Goal: Task Accomplishment & Management: Complete application form

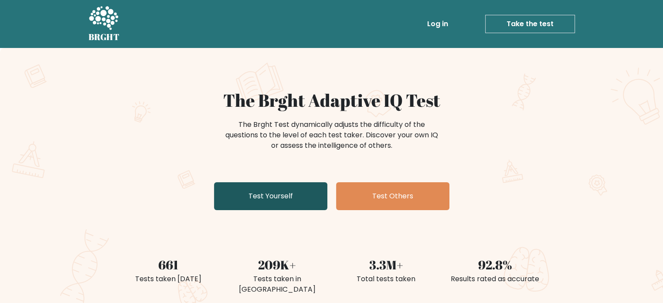
click at [295, 195] on link "Test Yourself" at bounding box center [270, 196] width 113 height 28
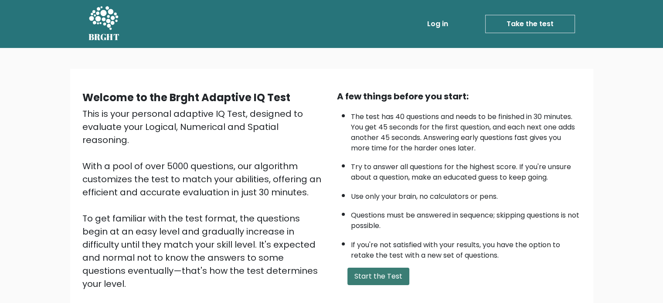
click at [380, 272] on button "Start the Test" at bounding box center [378, 276] width 62 height 17
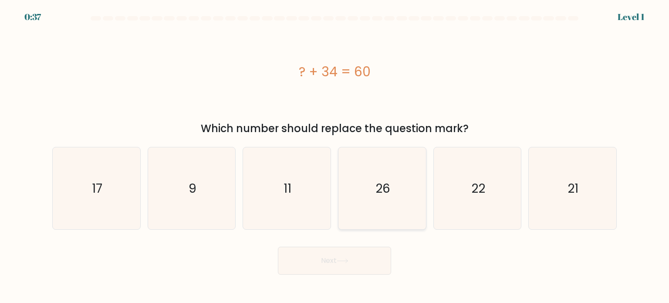
click at [398, 192] on icon "26" at bounding box center [382, 188] width 82 height 82
click at [335, 156] on input "d. 26" at bounding box center [335, 154] width 0 height 4
radio input "true"
click at [331, 260] on button "Next" at bounding box center [334, 261] width 113 height 28
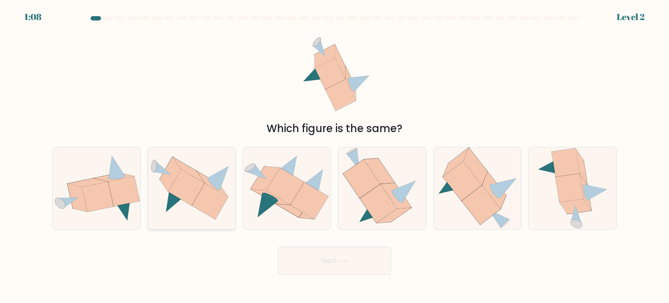
click at [185, 198] on icon at bounding box center [186, 188] width 36 height 36
click at [335, 156] on input "b." at bounding box center [335, 154] width 0 height 4
radio input "true"
click at [354, 262] on button "Next" at bounding box center [334, 261] width 113 height 28
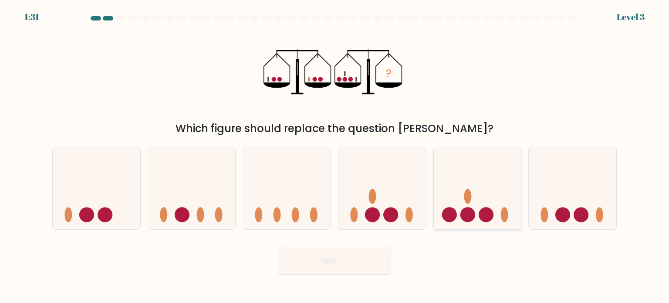
click at [470, 204] on icon at bounding box center [478, 188] width 88 height 72
click at [335, 156] on input "e." at bounding box center [335, 154] width 0 height 4
radio input "true"
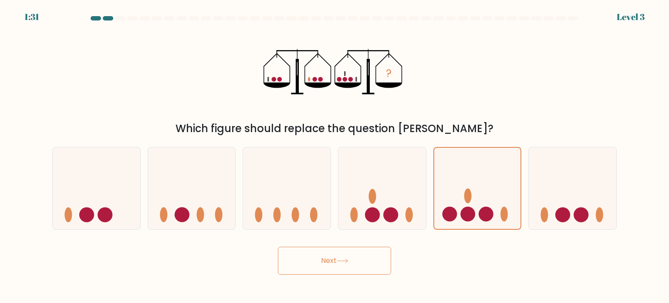
click at [354, 265] on button "Next" at bounding box center [334, 261] width 113 height 28
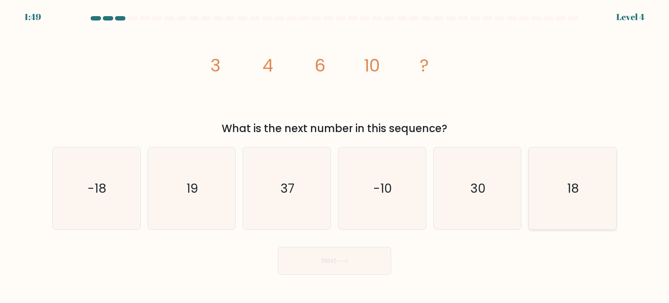
click at [573, 198] on icon "18" at bounding box center [573, 188] width 82 height 82
click at [335, 156] on input "f. 18" at bounding box center [335, 154] width 0 height 4
radio input "true"
click at [341, 261] on icon at bounding box center [343, 260] width 12 height 5
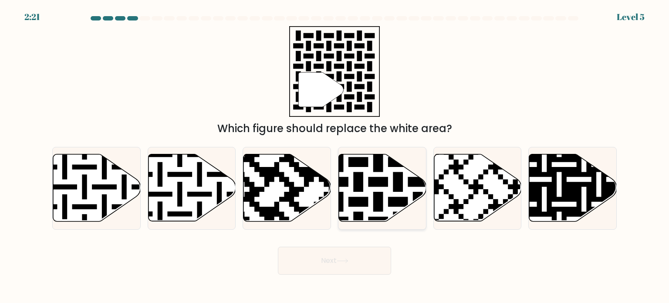
click at [377, 184] on icon at bounding box center [408, 152] width 159 height 159
click at [335, 156] on input "d." at bounding box center [335, 154] width 0 height 4
radio input "true"
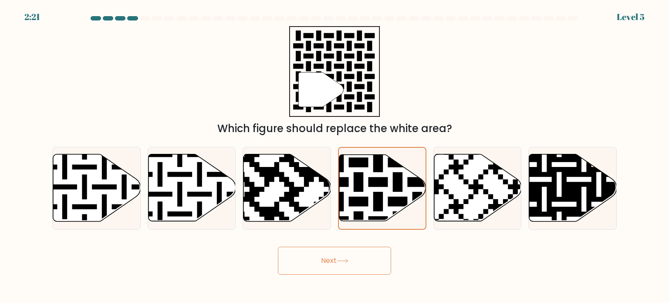
click at [359, 254] on button "Next" at bounding box center [334, 261] width 113 height 28
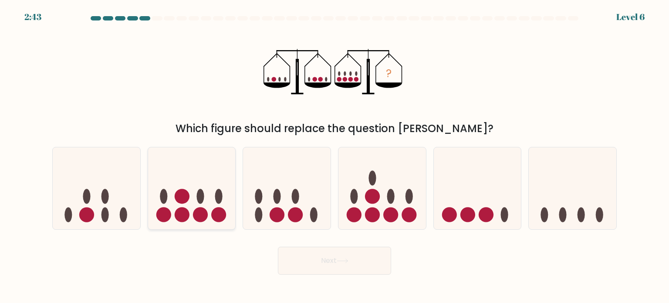
click at [193, 202] on icon at bounding box center [192, 188] width 88 height 72
click at [335, 156] on input "b." at bounding box center [335, 154] width 0 height 4
radio input "true"
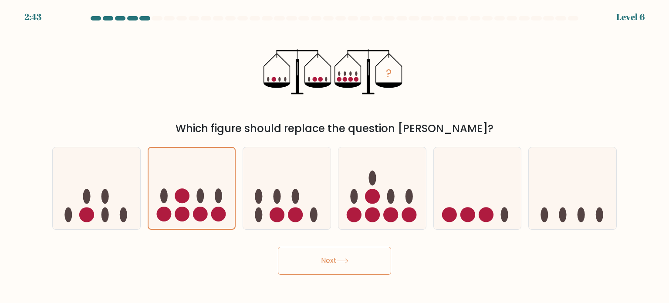
click at [324, 257] on button "Next" at bounding box center [334, 261] width 113 height 28
click at [309, 258] on button "Next" at bounding box center [334, 261] width 113 height 28
click at [195, 186] on icon at bounding box center [192, 188] width 87 height 72
click at [335, 156] on input "b." at bounding box center [335, 154] width 0 height 4
click at [349, 268] on button "Next" at bounding box center [334, 261] width 113 height 28
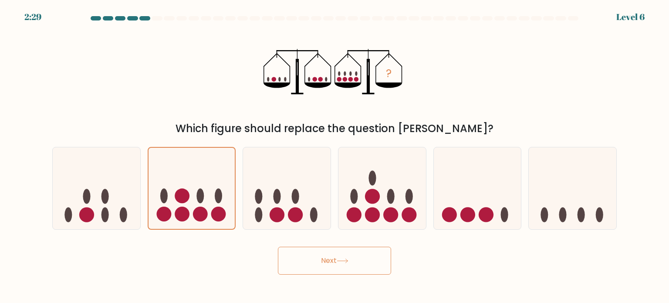
click at [350, 254] on button "Next" at bounding box center [334, 261] width 113 height 28
click at [330, 269] on button "Next" at bounding box center [334, 261] width 113 height 28
click at [252, 261] on div "Next" at bounding box center [334, 257] width 575 height 34
click at [274, 203] on icon at bounding box center [287, 188] width 88 height 72
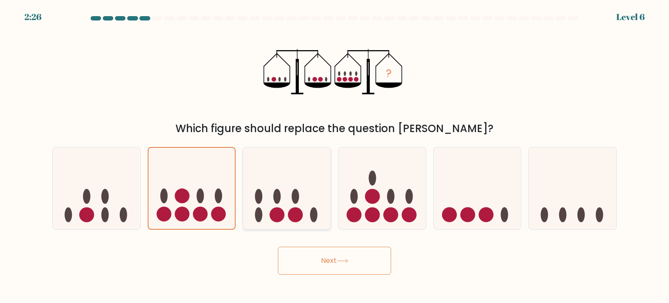
click at [335, 156] on input "c." at bounding box center [335, 154] width 0 height 4
radio input "true"
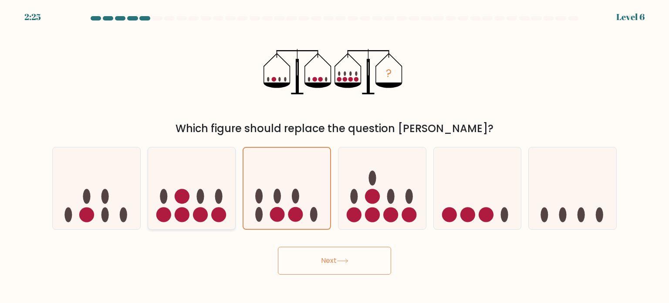
click at [221, 191] on ellipse at bounding box center [218, 196] width 7 height 15
click at [335, 156] on input "b." at bounding box center [335, 154] width 0 height 4
radio input "true"
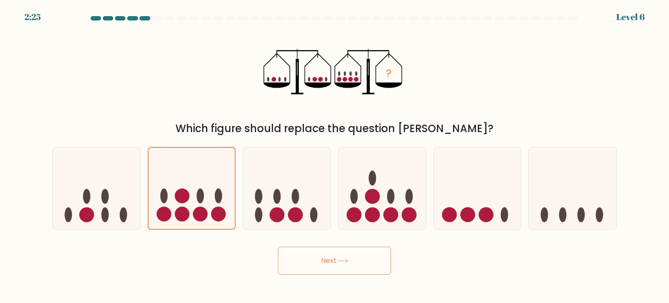
click at [317, 256] on button "Next" at bounding box center [334, 261] width 113 height 28
click at [356, 262] on button "Next" at bounding box center [334, 261] width 113 height 28
click at [257, 195] on ellipse at bounding box center [258, 196] width 7 height 15
click at [335, 156] on input "c." at bounding box center [335, 154] width 0 height 4
radio input "true"
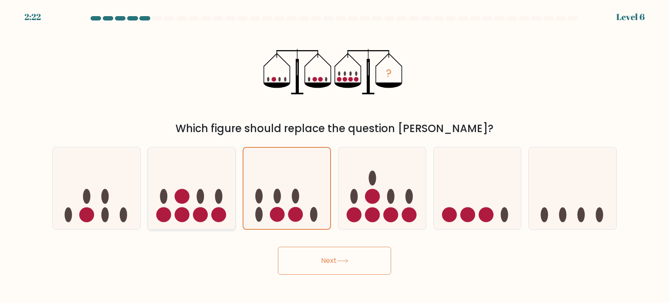
click at [212, 189] on icon at bounding box center [192, 188] width 88 height 72
click at [335, 156] on input "b." at bounding box center [335, 154] width 0 height 4
radio input "true"
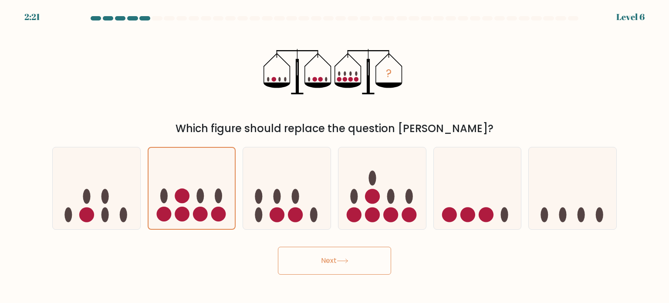
click at [329, 269] on button "Next" at bounding box center [334, 261] width 113 height 28
click at [295, 193] on ellipse at bounding box center [295, 196] width 7 height 15
click at [335, 156] on input "c." at bounding box center [335, 154] width 0 height 4
radio input "true"
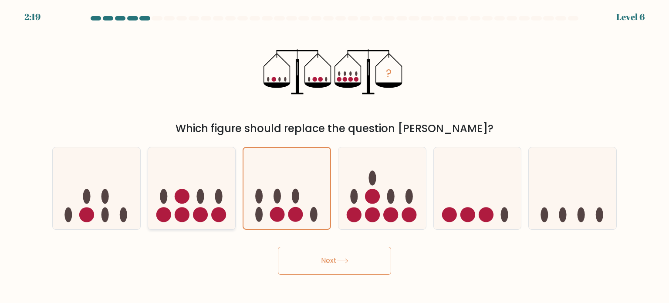
click at [234, 189] on icon at bounding box center [192, 188] width 88 height 72
click at [335, 156] on input "b." at bounding box center [335, 154] width 0 height 4
radio input "true"
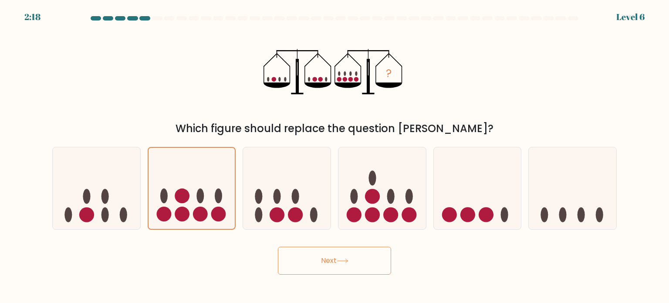
click at [319, 258] on button "Next" at bounding box center [334, 261] width 113 height 28
click at [347, 259] on icon at bounding box center [343, 260] width 12 height 5
click at [349, 259] on icon at bounding box center [343, 260] width 12 height 5
click at [350, 258] on button "Next" at bounding box center [334, 261] width 113 height 28
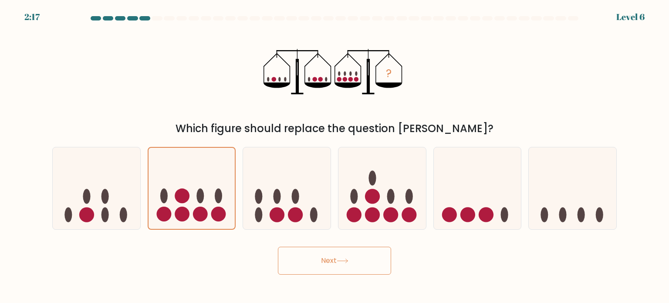
click at [350, 256] on button "Next" at bounding box center [334, 261] width 113 height 28
click at [350, 255] on button "Next" at bounding box center [334, 261] width 113 height 28
click at [350, 254] on button "Next" at bounding box center [334, 261] width 113 height 28
click at [350, 252] on button "Next" at bounding box center [334, 261] width 113 height 28
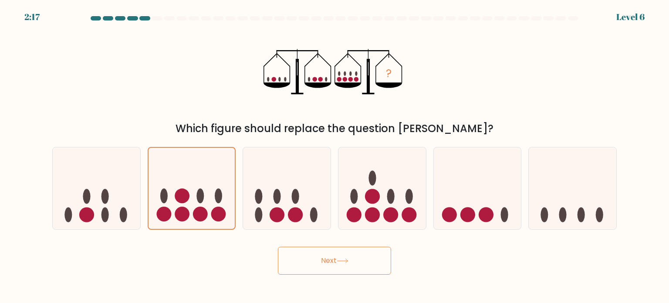
click at [350, 252] on button "Next" at bounding box center [334, 261] width 113 height 28
drag, startPoint x: 350, startPoint y: 252, endPoint x: 81, endPoint y: 55, distance: 333.7
click at [350, 251] on button "Next" at bounding box center [334, 261] width 113 height 28
click at [211, 177] on icon at bounding box center [192, 188] width 87 height 72
click at [335, 156] on input "b." at bounding box center [335, 154] width 0 height 4
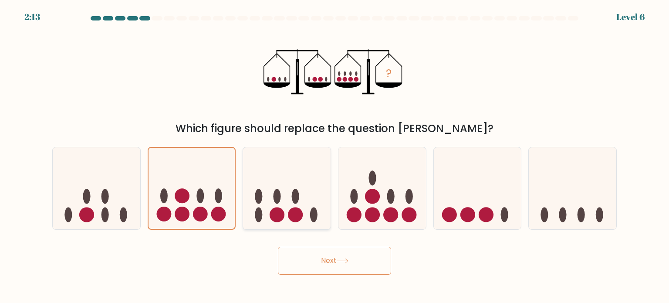
click at [272, 193] on icon at bounding box center [287, 188] width 88 height 72
click at [335, 156] on input "c." at bounding box center [335, 154] width 0 height 4
radio input "true"
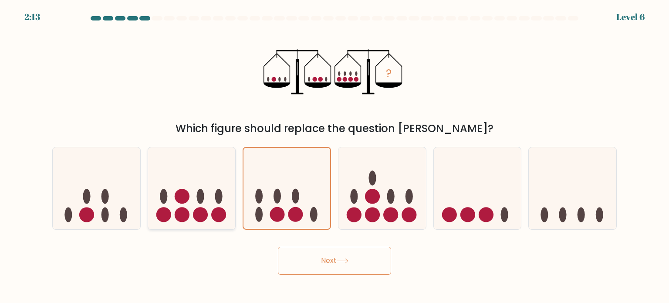
click at [218, 184] on icon at bounding box center [192, 188] width 88 height 72
click at [335, 156] on input "b." at bounding box center [335, 154] width 0 height 4
radio input "true"
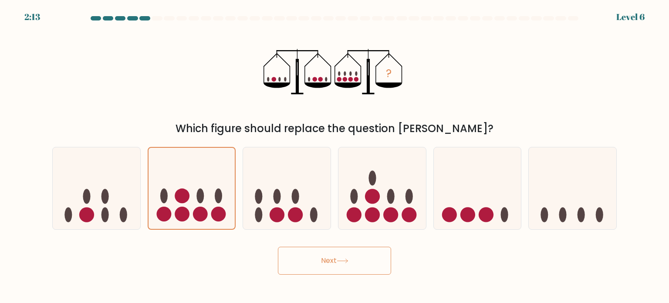
click at [319, 261] on button "Next" at bounding box center [334, 261] width 113 height 28
click at [319, 260] on button "Next" at bounding box center [334, 261] width 113 height 28
click at [319, 259] on button "Next" at bounding box center [334, 261] width 113 height 28
click at [319, 258] on button "Next" at bounding box center [334, 261] width 113 height 28
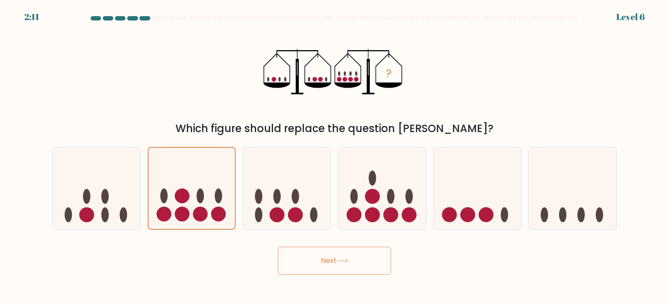
click at [320, 258] on button "Next" at bounding box center [334, 261] width 113 height 28
click at [322, 258] on button "Next" at bounding box center [334, 261] width 113 height 28
click at [324, 255] on button "Next" at bounding box center [334, 261] width 113 height 28
click at [324, 254] on button "Next" at bounding box center [334, 261] width 113 height 28
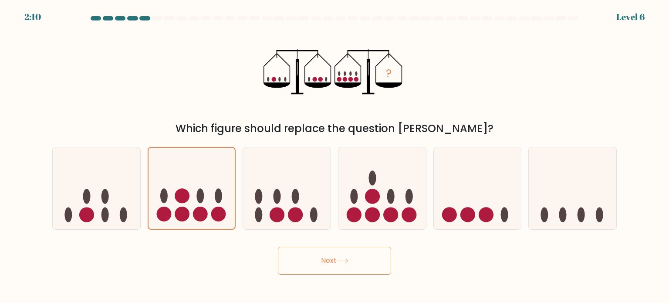
click at [326, 254] on button "Next" at bounding box center [334, 261] width 113 height 28
click at [328, 252] on button "Next" at bounding box center [334, 261] width 113 height 28
click at [328, 251] on button "Next" at bounding box center [334, 261] width 113 height 28
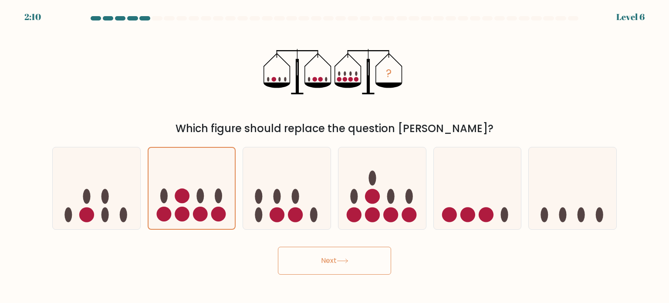
click at [328, 250] on button "Next" at bounding box center [334, 261] width 113 height 28
click at [328, 249] on button "Next" at bounding box center [334, 261] width 113 height 28
click at [346, 263] on button "Next" at bounding box center [334, 261] width 113 height 28
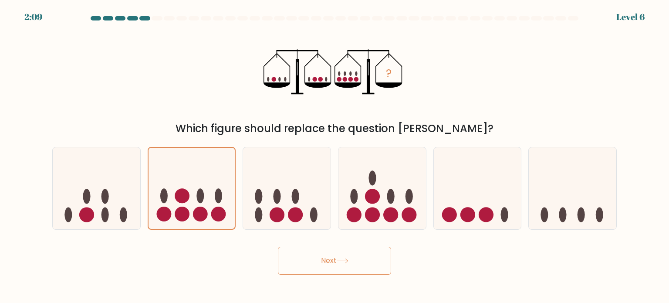
click at [347, 263] on button "Next" at bounding box center [334, 261] width 113 height 28
click at [347, 262] on icon at bounding box center [343, 260] width 12 height 5
click at [348, 261] on icon at bounding box center [343, 260] width 12 height 5
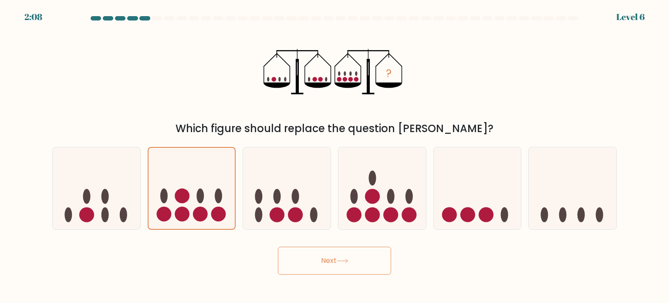
click at [349, 260] on icon at bounding box center [343, 260] width 12 height 5
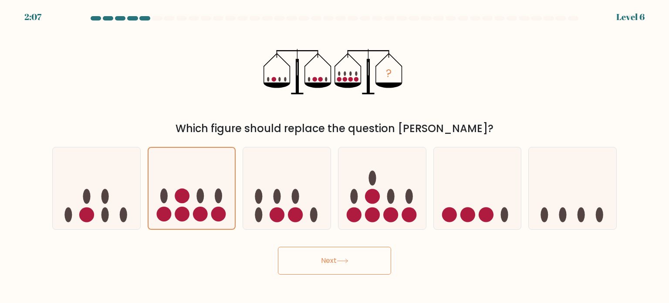
click at [348, 259] on icon at bounding box center [342, 261] width 10 height 4
click at [349, 259] on icon at bounding box center [343, 260] width 12 height 5
click at [350, 258] on button "Next" at bounding box center [334, 261] width 113 height 28
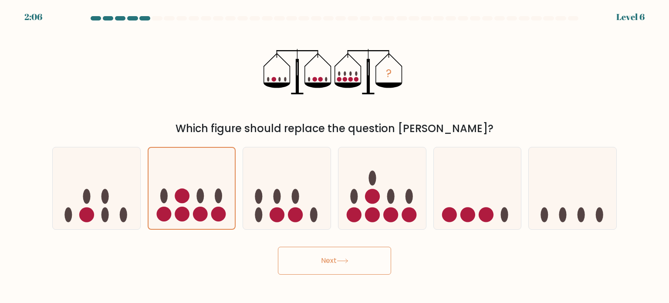
click at [350, 258] on button "Next" at bounding box center [334, 261] width 113 height 28
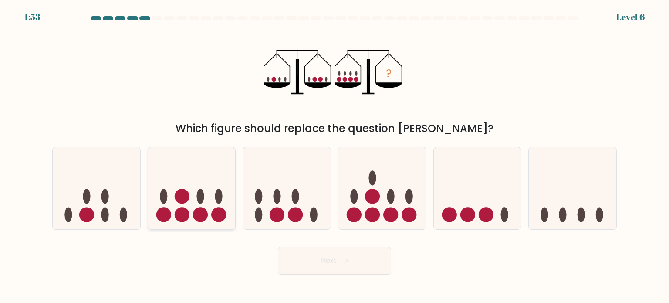
click at [206, 195] on icon at bounding box center [192, 188] width 88 height 72
click at [335, 156] on input "b." at bounding box center [335, 154] width 0 height 4
radio input "true"
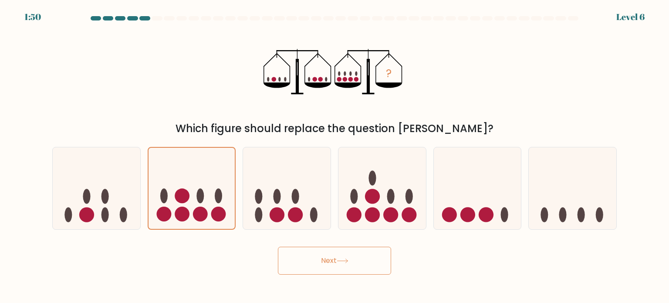
click at [331, 262] on button "Next" at bounding box center [334, 261] width 113 height 28
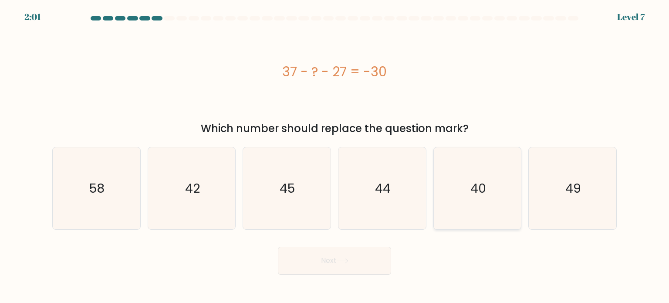
click at [484, 195] on text "40" at bounding box center [479, 187] width 16 height 17
click at [335, 156] on input "e. 40" at bounding box center [335, 154] width 0 height 4
radio input "true"
click at [310, 262] on button "Next" at bounding box center [334, 261] width 113 height 28
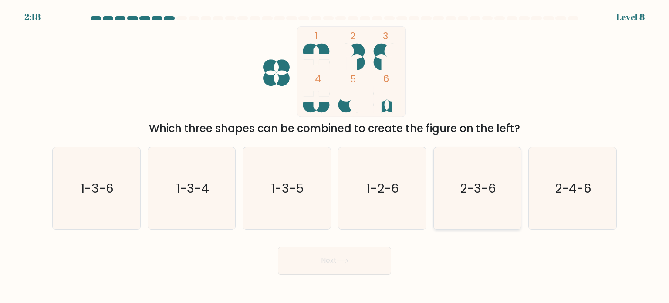
click at [494, 182] on text "2-3-6" at bounding box center [478, 187] width 36 height 17
click at [335, 156] on input "e. 2-3-6" at bounding box center [335, 154] width 0 height 4
radio input "true"
click at [345, 255] on button "Next" at bounding box center [334, 261] width 113 height 28
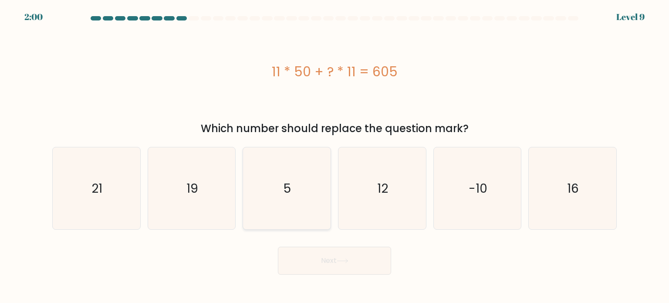
click at [283, 174] on icon "5" at bounding box center [287, 188] width 82 height 82
click at [335, 156] on input "c. 5" at bounding box center [335, 154] width 0 height 4
radio input "true"
click at [354, 261] on button "Next" at bounding box center [334, 261] width 113 height 28
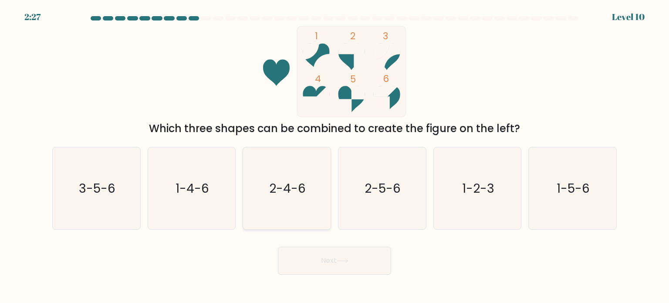
click at [286, 189] on text "2-4-6" at bounding box center [288, 187] width 37 height 17
click at [335, 156] on input "c. 2-4-6" at bounding box center [335, 154] width 0 height 4
radio input "true"
click at [361, 268] on button "Next" at bounding box center [334, 261] width 113 height 28
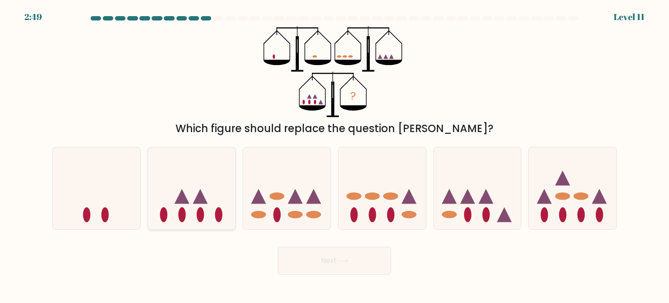
click at [211, 195] on icon at bounding box center [192, 188] width 88 height 72
click at [335, 156] on input "b." at bounding box center [335, 154] width 0 height 4
radio input "true"
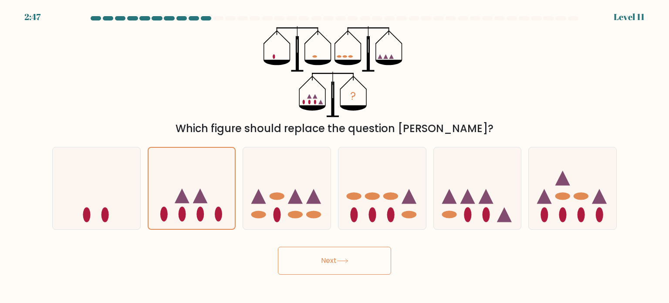
click at [348, 261] on icon at bounding box center [342, 261] width 10 height 4
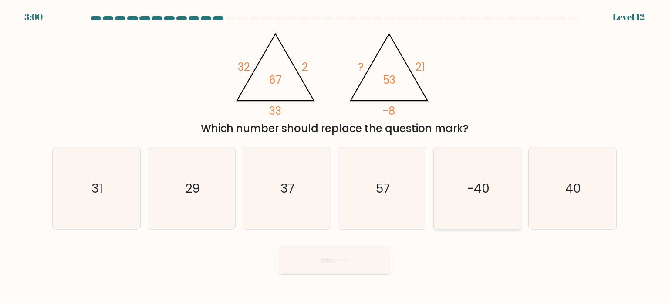
click at [472, 193] on text "-40" at bounding box center [478, 187] width 23 height 17
click at [335, 156] on input "e. -40" at bounding box center [335, 154] width 0 height 4
radio input "true"
click at [563, 190] on icon "40" at bounding box center [573, 188] width 82 height 82
click at [335, 156] on input "f. 40" at bounding box center [335, 154] width 0 height 4
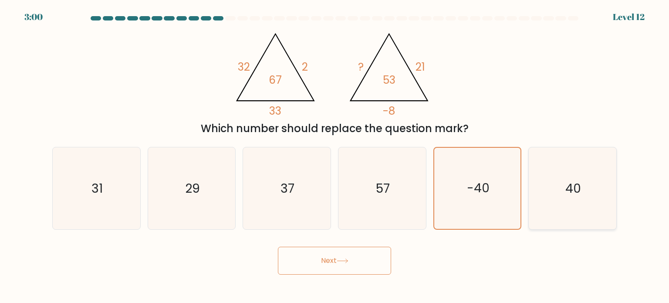
radio input "true"
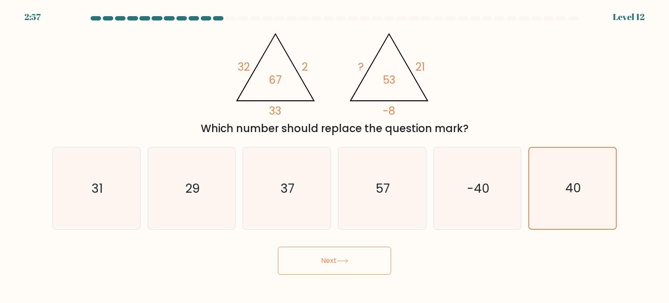
click at [358, 261] on button "Next" at bounding box center [334, 261] width 113 height 28
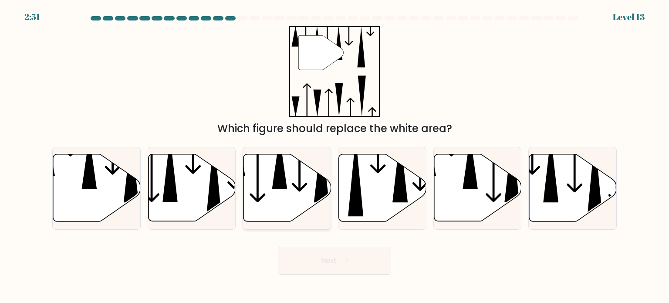
click at [301, 188] on icon at bounding box center [300, 165] width 16 height 54
click at [335, 156] on input "c." at bounding box center [335, 154] width 0 height 4
radio input "true"
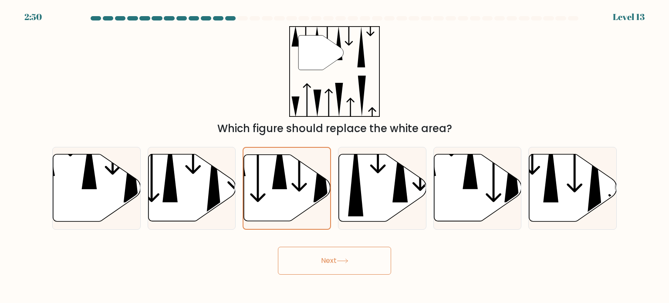
click at [342, 258] on icon at bounding box center [343, 260] width 12 height 5
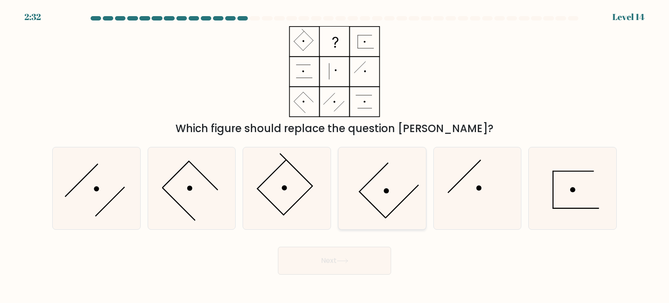
click at [389, 183] on icon at bounding box center [382, 188] width 82 height 82
click at [335, 156] on input "d." at bounding box center [335, 154] width 0 height 4
radio input "true"
click at [348, 258] on button "Next" at bounding box center [334, 261] width 113 height 28
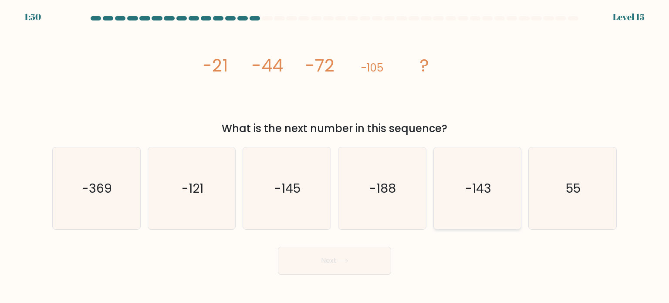
click at [490, 188] on text "-143" at bounding box center [478, 187] width 26 height 17
click at [335, 156] on input "e. -143" at bounding box center [335, 154] width 0 height 4
radio input "true"
click at [358, 262] on button "Next" at bounding box center [334, 261] width 113 height 28
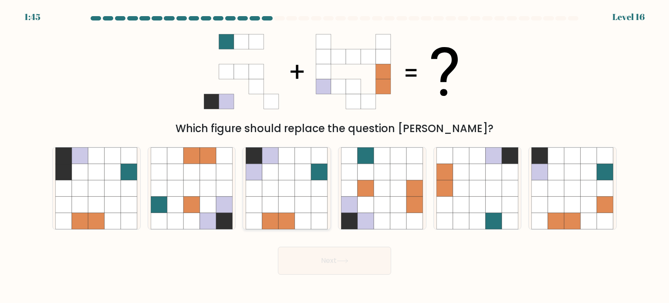
click at [313, 192] on icon at bounding box center [287, 188] width 82 height 82
click at [335, 156] on input "c." at bounding box center [335, 154] width 0 height 4
radio input "true"
click at [343, 254] on button "Next" at bounding box center [334, 261] width 113 height 28
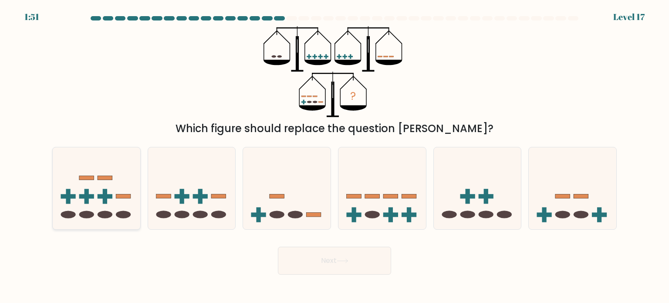
click at [126, 202] on icon at bounding box center [97, 188] width 88 height 72
click at [335, 156] on input "a." at bounding box center [335, 154] width 0 height 4
radio input "true"
click at [331, 263] on button "Next" at bounding box center [334, 261] width 113 height 28
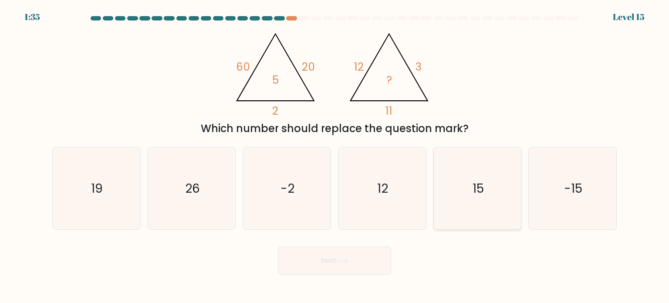
click at [505, 210] on icon "15" at bounding box center [478, 188] width 82 height 82
click at [335, 156] on input "e. 15" at bounding box center [335, 154] width 0 height 4
radio input "true"
click at [378, 257] on button "Next" at bounding box center [334, 261] width 113 height 28
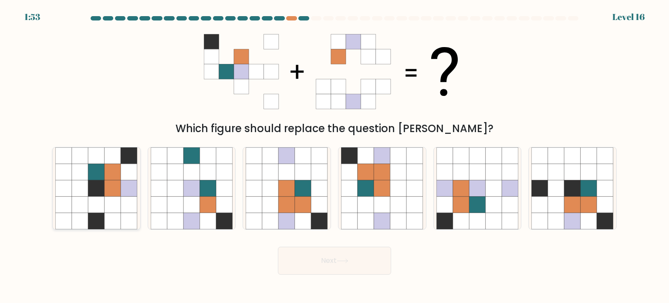
click at [114, 189] on icon at bounding box center [113, 188] width 17 height 17
click at [335, 156] on input "a." at bounding box center [335, 154] width 0 height 4
radio input "true"
click at [367, 195] on icon at bounding box center [366, 188] width 17 height 17
click at [335, 156] on input "d." at bounding box center [335, 154] width 0 height 4
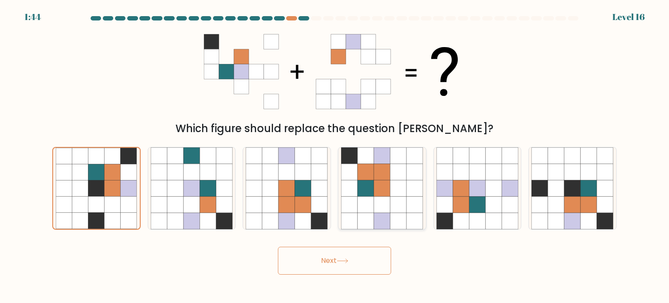
radio input "true"
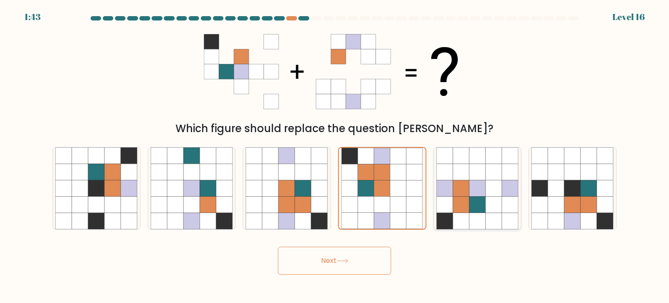
click at [466, 204] on icon at bounding box center [461, 204] width 17 height 17
click at [335, 156] on input "e." at bounding box center [335, 154] width 0 height 4
radio input "true"
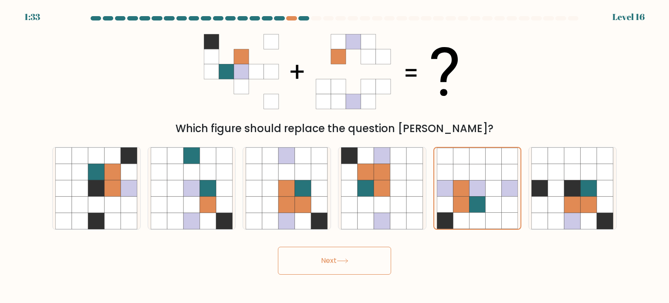
click at [362, 259] on button "Next" at bounding box center [334, 261] width 113 height 28
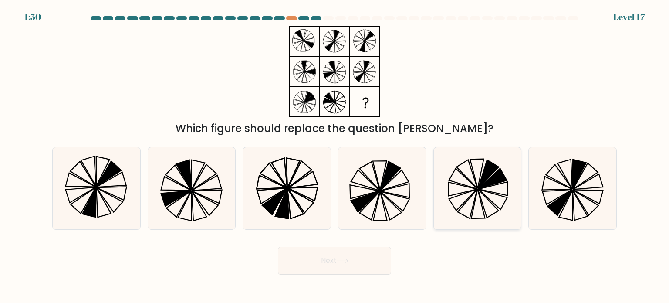
click at [471, 183] on icon at bounding box center [478, 188] width 82 height 82
click at [335, 156] on input "e." at bounding box center [335, 154] width 0 height 4
radio input "true"
click at [347, 262] on icon at bounding box center [343, 260] width 12 height 5
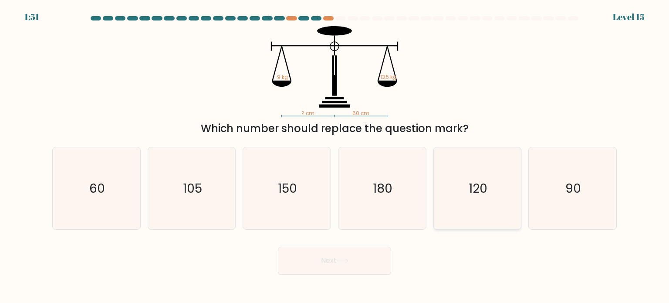
click at [473, 185] on text "120" at bounding box center [478, 187] width 19 height 17
click at [335, 156] on input "e. 120" at bounding box center [335, 154] width 0 height 4
radio input "true"
click at [347, 251] on button "Next" at bounding box center [334, 261] width 113 height 28
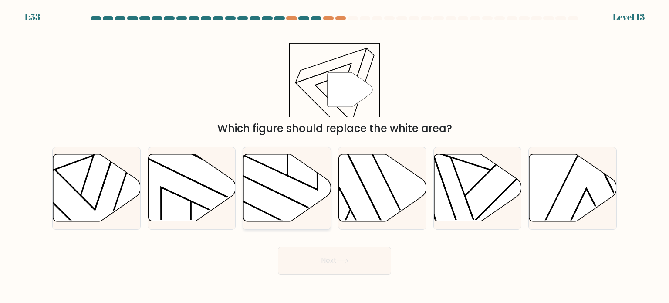
click at [296, 189] on icon at bounding box center [288, 187] width 88 height 67
click at [335, 156] on input "c." at bounding box center [335, 154] width 0 height 4
radio input "true"
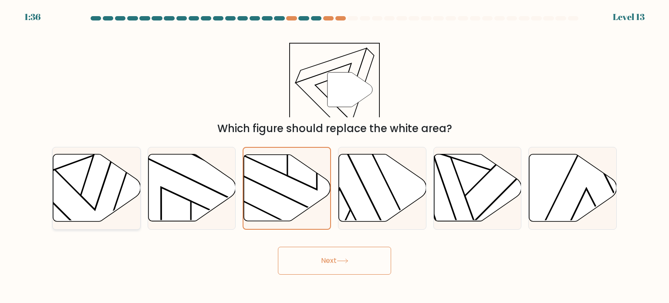
click at [91, 180] on icon at bounding box center [97, 187] width 88 height 67
click at [335, 156] on input "a." at bounding box center [335, 154] width 0 height 4
radio input "true"
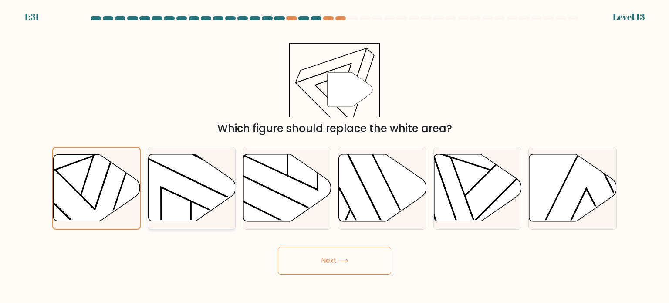
click at [207, 187] on icon at bounding box center [194, 230] width 125 height 158
click at [335, 156] on input "b." at bounding box center [335, 154] width 0 height 4
radio input "true"
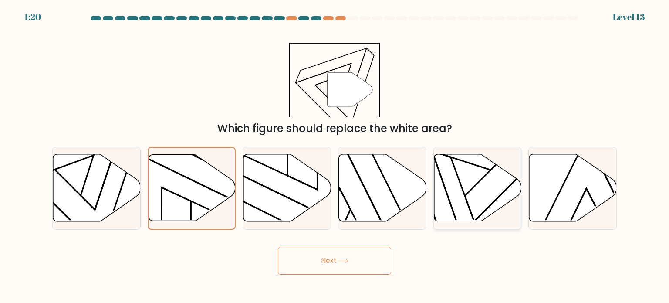
click at [472, 191] on icon at bounding box center [478, 187] width 88 height 67
click at [335, 156] on input "e." at bounding box center [335, 154] width 0 height 4
radio input "true"
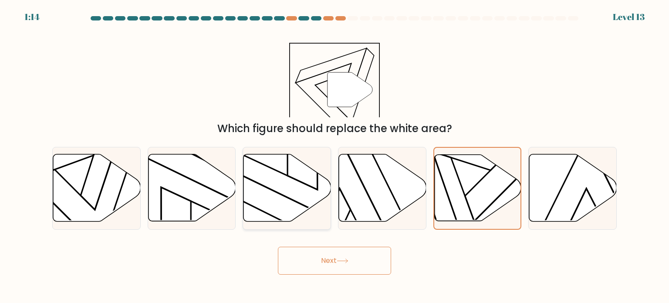
click at [287, 197] on icon at bounding box center [283, 147] width 125 height 158
click at [335, 156] on input "c." at bounding box center [335, 154] width 0 height 4
radio input "true"
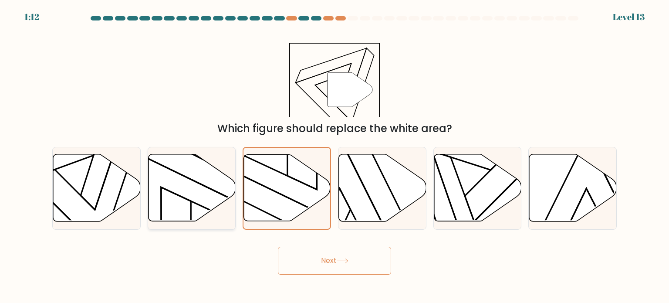
click at [220, 193] on icon at bounding box center [194, 230] width 125 height 158
click at [335, 156] on input "b." at bounding box center [335, 154] width 0 height 4
radio input "true"
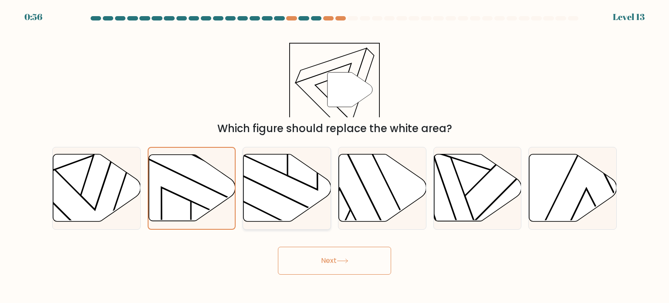
click at [304, 190] on icon at bounding box center [288, 187] width 88 height 67
click at [335, 156] on input "c." at bounding box center [335, 154] width 0 height 4
radio input "true"
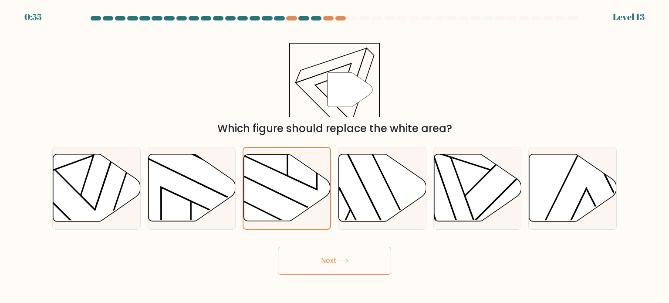
click at [334, 263] on button "Next" at bounding box center [334, 261] width 113 height 28
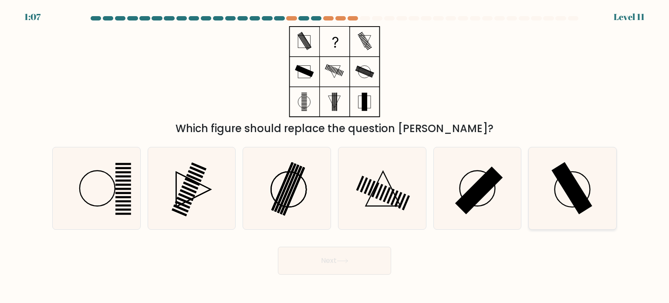
click at [562, 201] on icon at bounding box center [573, 188] width 82 height 82
click at [335, 156] on input "f." at bounding box center [335, 154] width 0 height 4
radio input "true"
click at [356, 264] on button "Next" at bounding box center [334, 261] width 113 height 28
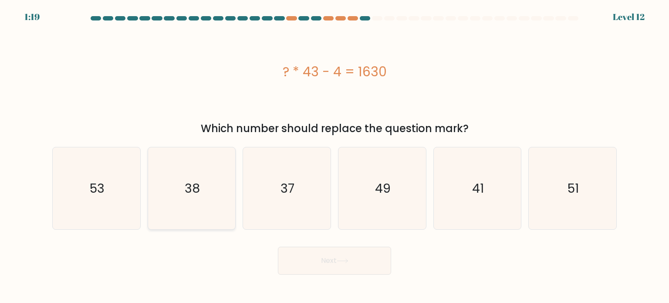
click at [221, 191] on icon "38" at bounding box center [192, 188] width 82 height 82
click at [335, 156] on input "b. 38" at bounding box center [335, 154] width 0 height 4
radio input "true"
click at [346, 259] on icon at bounding box center [343, 260] width 12 height 5
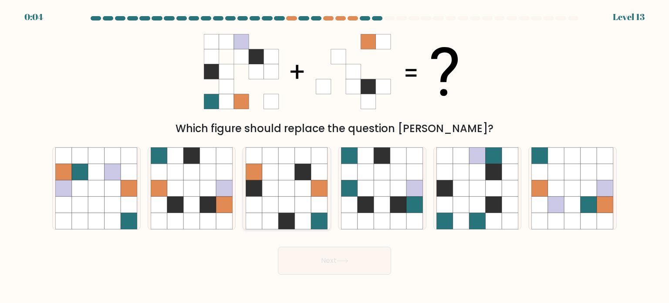
click at [287, 197] on icon at bounding box center [287, 204] width 17 height 17
click at [335, 156] on input "c." at bounding box center [335, 154] width 0 height 4
radio input "true"
click at [213, 198] on icon at bounding box center [208, 204] width 17 height 17
click at [335, 156] on input "b." at bounding box center [335, 154] width 0 height 4
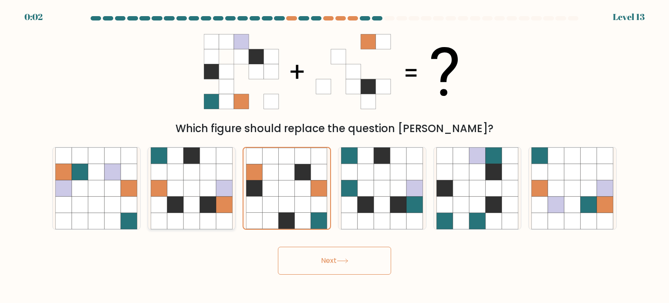
radio input "true"
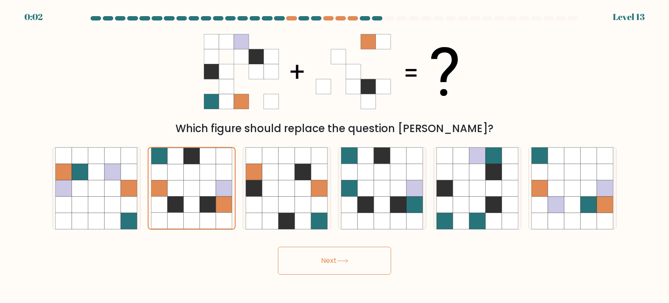
click at [312, 258] on button "Next" at bounding box center [334, 261] width 113 height 28
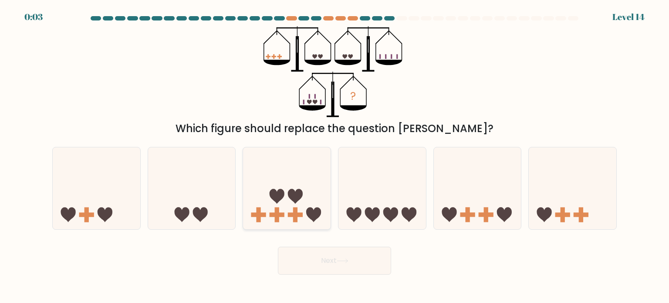
click at [315, 197] on icon at bounding box center [287, 188] width 88 height 72
click at [335, 156] on input "c." at bounding box center [335, 154] width 0 height 4
radio input "true"
click at [323, 261] on button "Next" at bounding box center [334, 261] width 113 height 28
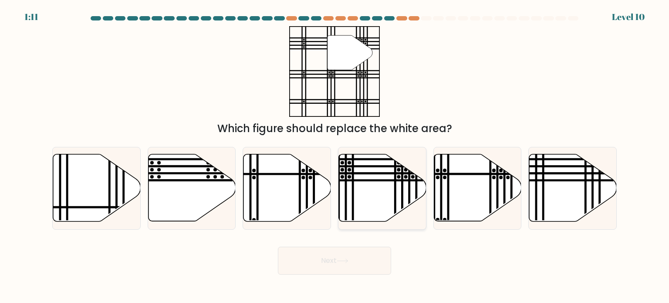
click at [387, 186] on icon at bounding box center [383, 187] width 88 height 67
click at [335, 156] on input "d." at bounding box center [335, 154] width 0 height 4
radio input "true"
click at [352, 261] on button "Next" at bounding box center [334, 261] width 113 height 28
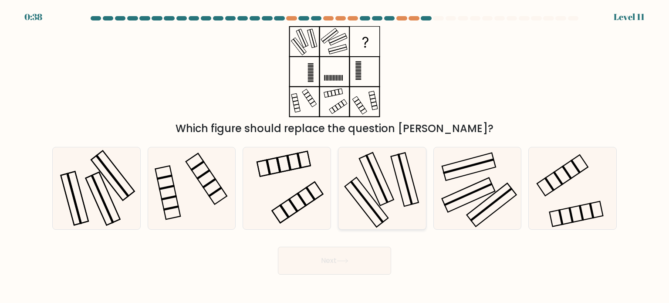
click at [389, 183] on icon at bounding box center [382, 188] width 82 height 82
click at [335, 156] on input "d." at bounding box center [335, 154] width 0 height 4
radio input "true"
click at [123, 194] on icon at bounding box center [96, 188] width 82 height 82
click at [335, 156] on input "a." at bounding box center [335, 154] width 0 height 4
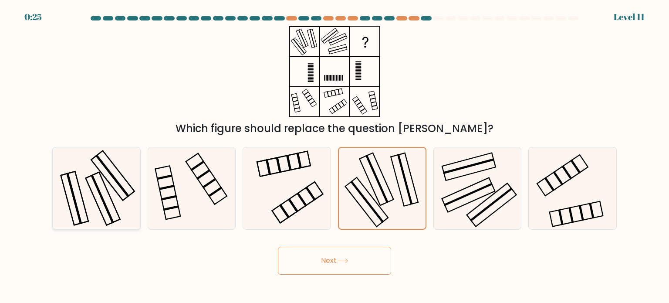
radio input "true"
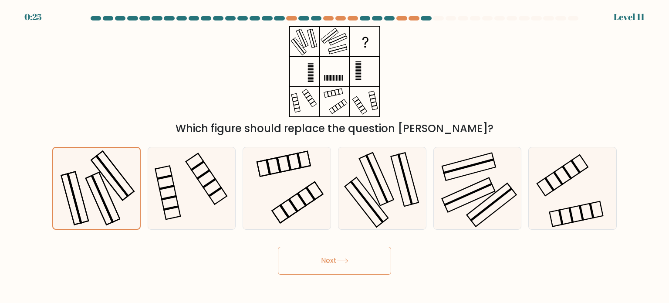
click at [341, 261] on icon at bounding box center [342, 261] width 10 height 4
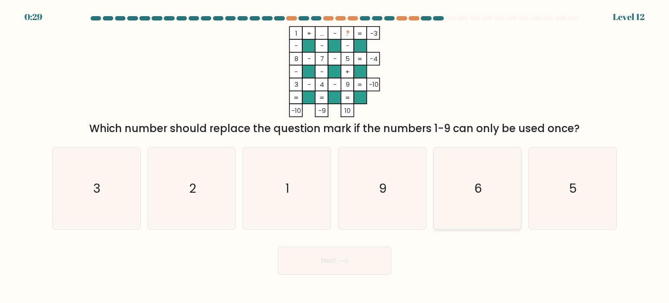
click at [482, 185] on text "6" at bounding box center [479, 187] width 8 height 17
click at [335, 156] on input "e. 6" at bounding box center [335, 154] width 0 height 4
radio input "true"
click at [363, 262] on button "Next" at bounding box center [334, 261] width 113 height 28
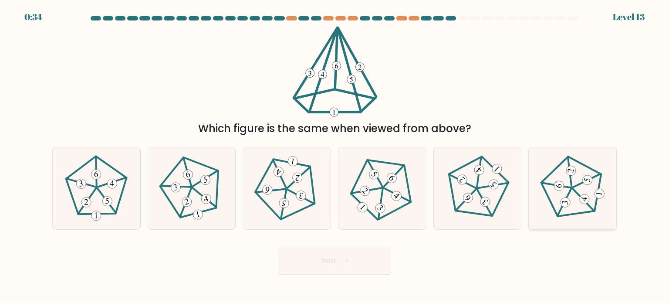
click at [587, 186] on icon at bounding box center [573, 188] width 66 height 66
click at [335, 156] on input "f." at bounding box center [335, 154] width 0 height 4
radio input "true"
click at [341, 259] on icon at bounding box center [343, 260] width 12 height 5
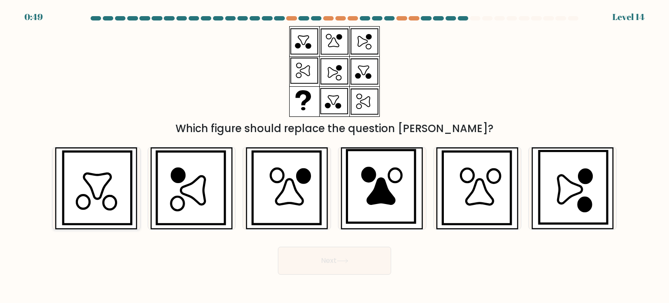
click at [102, 196] on icon at bounding box center [97, 185] width 27 height 25
click at [335, 156] on input "a." at bounding box center [335, 154] width 0 height 4
radio input "true"
click at [370, 174] on icon at bounding box center [369, 175] width 13 height 14
click at [335, 156] on input "d." at bounding box center [335, 154] width 0 height 4
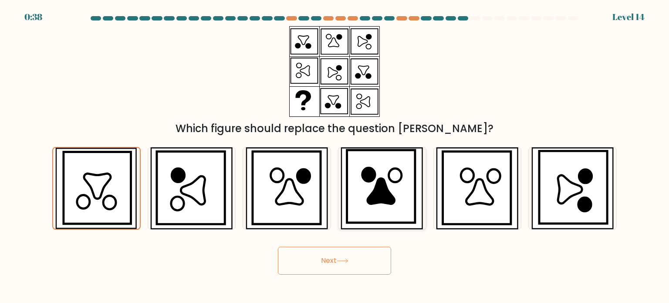
radio input "true"
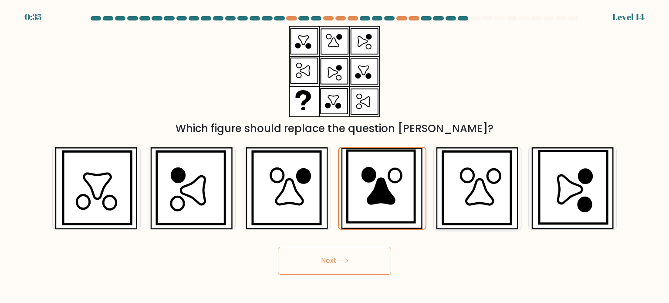
click at [492, 203] on icon at bounding box center [480, 191] width 27 height 25
click at [335, 156] on input "e." at bounding box center [335, 154] width 0 height 4
radio input "true"
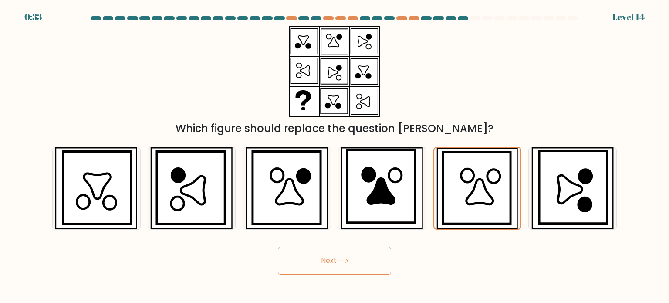
click at [347, 261] on icon at bounding box center [343, 260] width 12 height 5
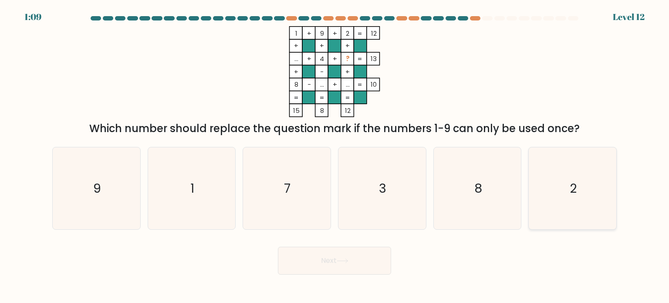
click at [576, 193] on text "2" at bounding box center [573, 187] width 7 height 17
click at [335, 156] on input "f. 2" at bounding box center [335, 154] width 0 height 4
radio input "true"
click at [83, 176] on icon "9" at bounding box center [96, 188] width 82 height 82
click at [335, 156] on input "a. 9" at bounding box center [335, 154] width 0 height 4
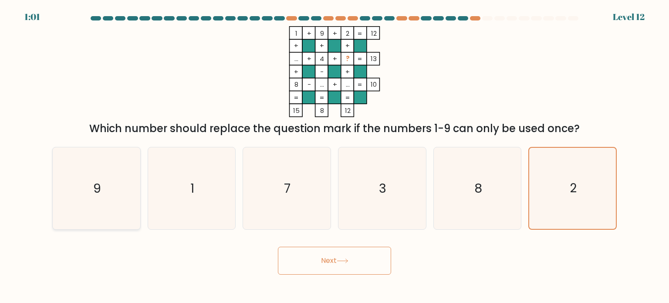
radio input "true"
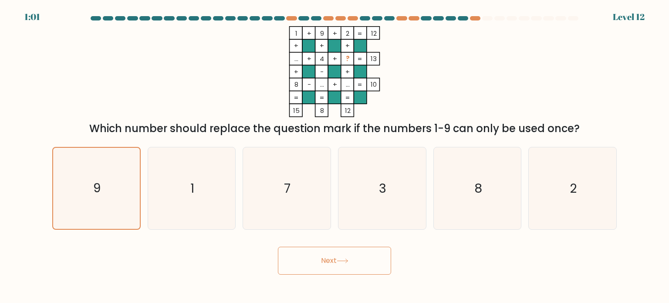
click at [360, 264] on button "Next" at bounding box center [334, 261] width 113 height 28
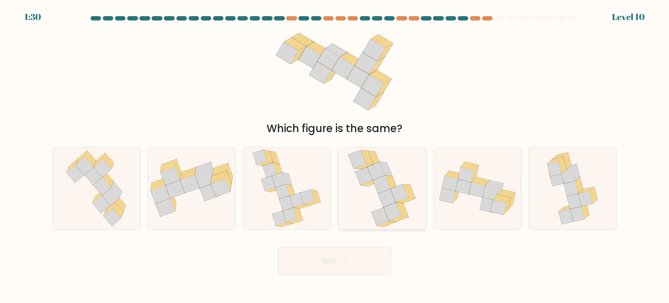
click at [382, 205] on icon at bounding box center [382, 188] width 68 height 82
click at [335, 156] on input "d." at bounding box center [335, 154] width 0 height 4
radio input "true"
click at [296, 178] on icon at bounding box center [286, 188] width 69 height 82
click at [335, 156] on input "c." at bounding box center [335, 154] width 0 height 4
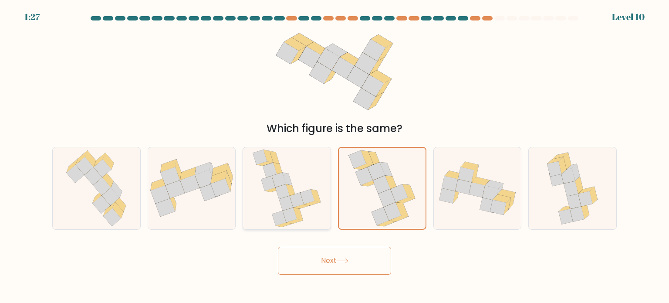
radio input "true"
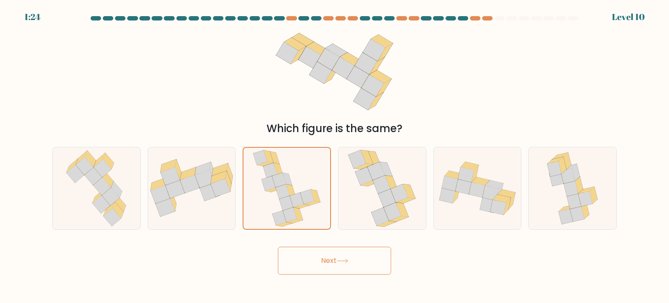
click at [323, 263] on button "Next" at bounding box center [334, 261] width 113 height 28
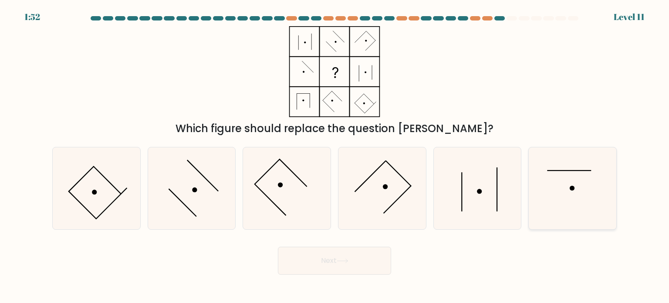
click at [573, 184] on icon at bounding box center [573, 188] width 82 height 82
click at [335, 156] on input "f." at bounding box center [335, 154] width 0 height 4
radio input "true"
click at [331, 259] on button "Next" at bounding box center [334, 261] width 113 height 28
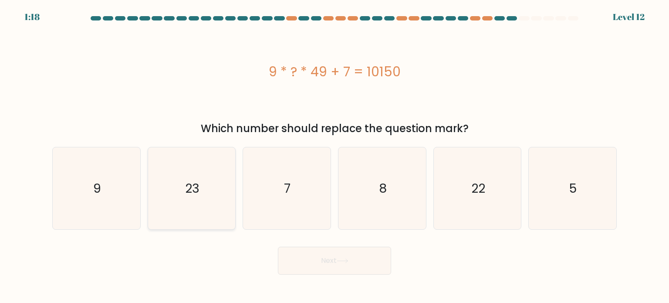
click at [219, 206] on icon "23" at bounding box center [192, 188] width 82 height 82
click at [335, 156] on input "b. 23" at bounding box center [335, 154] width 0 height 4
radio input "true"
click at [345, 261] on icon at bounding box center [343, 260] width 12 height 5
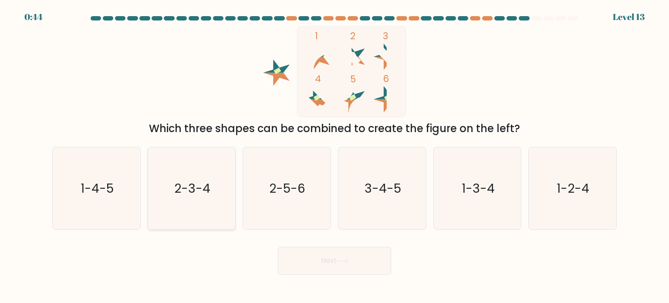
click at [207, 183] on text "2-3-4" at bounding box center [192, 187] width 36 height 17
click at [335, 156] on input "b. 2-3-4" at bounding box center [335, 154] width 0 height 4
radio input "true"
click at [363, 258] on button "Next" at bounding box center [334, 261] width 113 height 28
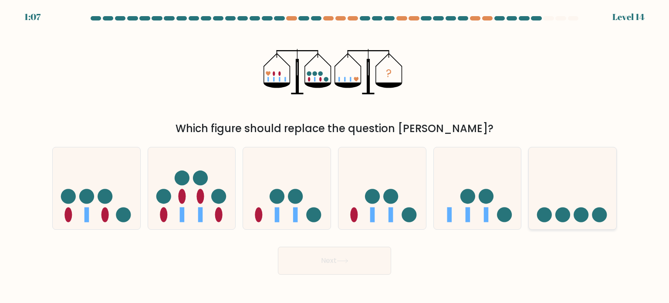
click at [600, 214] on circle at bounding box center [600, 214] width 15 height 15
click at [335, 156] on input "f." at bounding box center [335, 154] width 0 height 4
radio input "true"
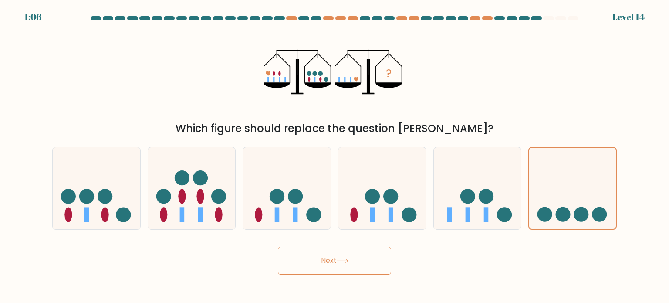
click at [340, 259] on icon at bounding box center [343, 260] width 12 height 5
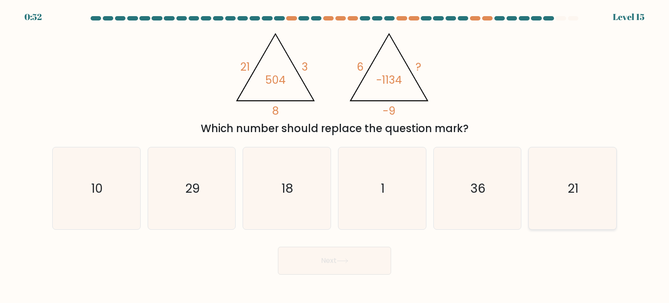
click at [570, 182] on text "21" at bounding box center [573, 187] width 11 height 17
click at [335, 156] on input "f. 21" at bounding box center [335, 154] width 0 height 4
radio input "true"
click at [353, 258] on button "Next" at bounding box center [334, 261] width 113 height 28
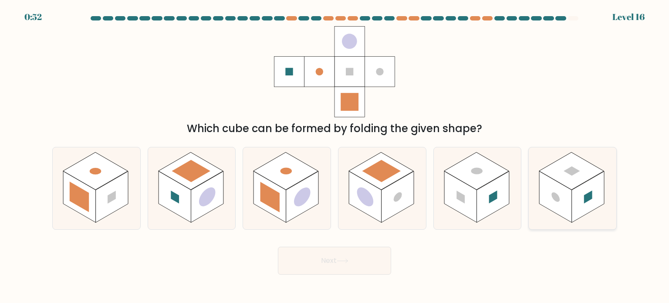
click at [580, 190] on rect at bounding box center [588, 196] width 33 height 51
click at [335, 156] on input "f." at bounding box center [335, 154] width 0 height 4
radio input "true"
click at [356, 255] on button "Next" at bounding box center [334, 261] width 113 height 28
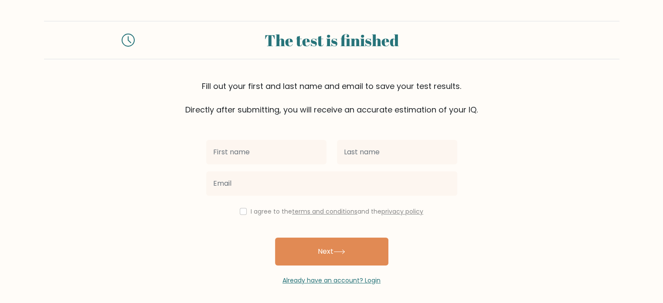
click at [303, 153] on input "text" at bounding box center [266, 152] width 120 height 24
type input "[PERSON_NAME]"
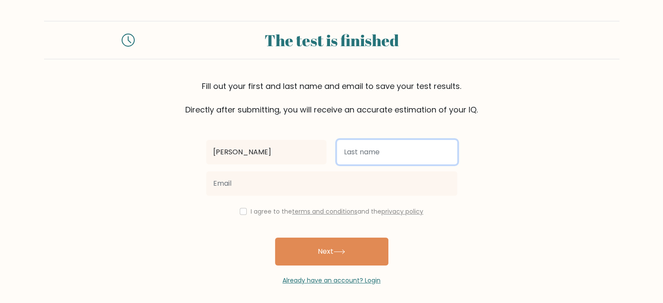
click at [399, 156] on input "text" at bounding box center [397, 152] width 120 height 24
type input "Vergara"
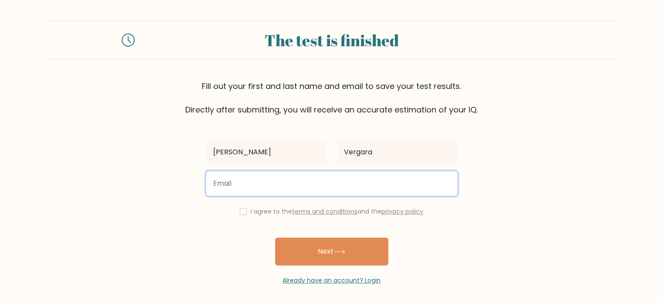
click at [363, 186] on input "email" at bounding box center [331, 183] width 251 height 24
type input "[EMAIL_ADDRESS][DOMAIN_NAME]"
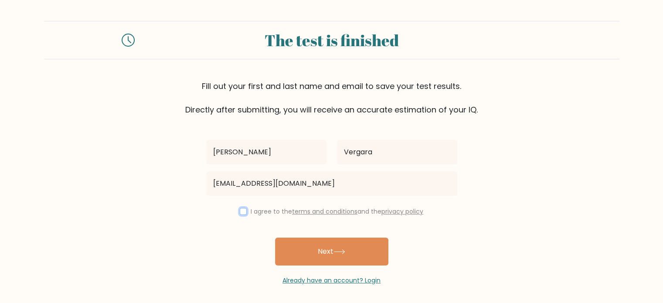
click at [243, 212] on input "checkbox" at bounding box center [243, 211] width 7 height 7
checkbox input "true"
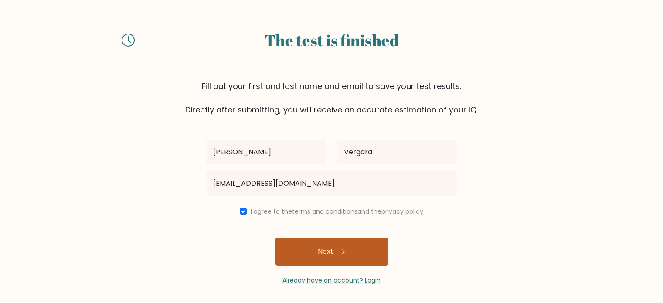
click at [341, 251] on icon at bounding box center [339, 251] width 12 height 5
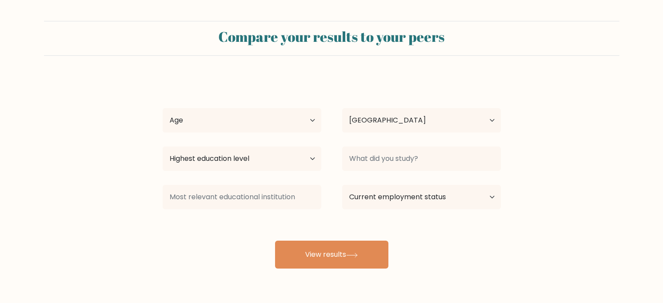
select select "PH"
click at [309, 123] on select "Age Under [DEMOGRAPHIC_DATA] [DEMOGRAPHIC_DATA] [DEMOGRAPHIC_DATA] [DEMOGRAPHIC…" at bounding box center [242, 120] width 159 height 24
select select "18_24"
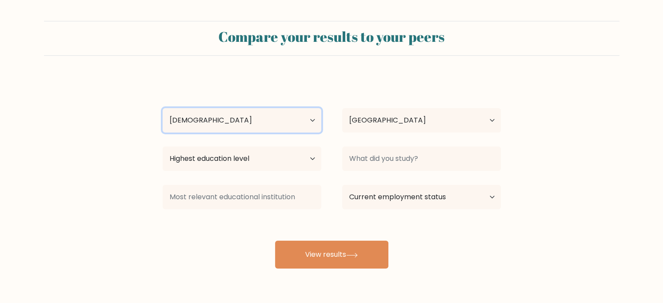
click at [163, 108] on select "Age Under [DEMOGRAPHIC_DATA] [DEMOGRAPHIC_DATA] [DEMOGRAPHIC_DATA] [DEMOGRAPHIC…" at bounding box center [242, 120] width 159 height 24
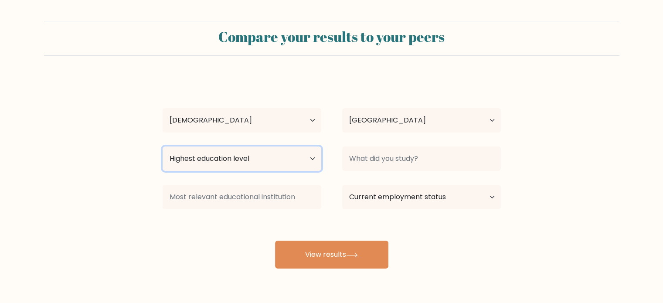
click at [311, 157] on select "Highest education level No schooling Primary Lower Secondary Upper Secondary Oc…" at bounding box center [242, 158] width 159 height 24
select select "bachelors_degree"
click at [163, 146] on select "Highest education level No schooling Primary Lower Secondary Upper Secondary Oc…" at bounding box center [242, 158] width 159 height 24
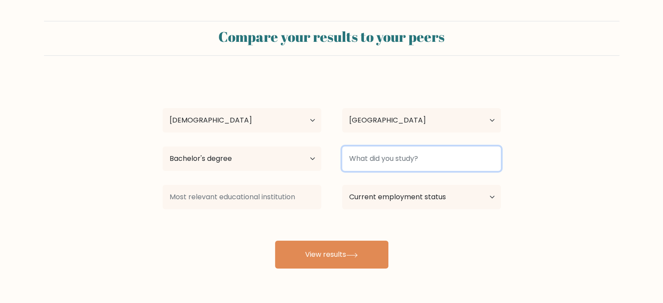
click at [454, 162] on input at bounding box center [421, 158] width 159 height 24
type input "E"
type input "B"
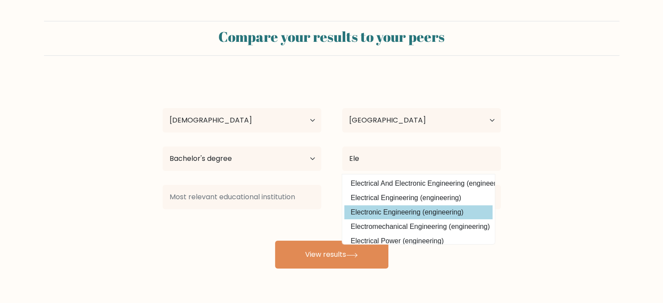
click at [455, 211] on option "Electronic Engineering (engineering)" at bounding box center [418, 212] width 148 height 14
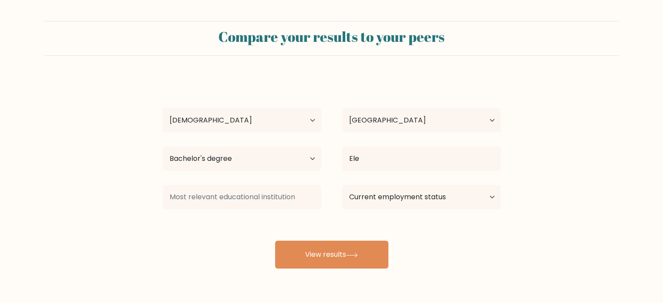
type input "Electronic Engineering"
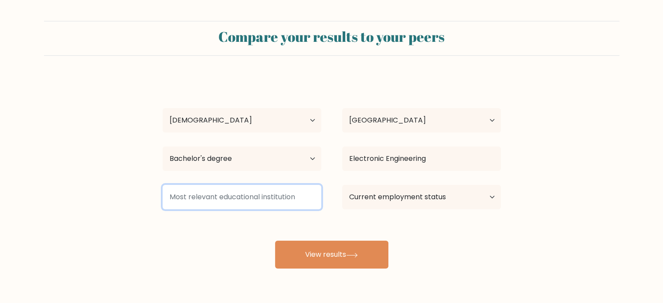
click at [293, 198] on input at bounding box center [242, 197] width 159 height 24
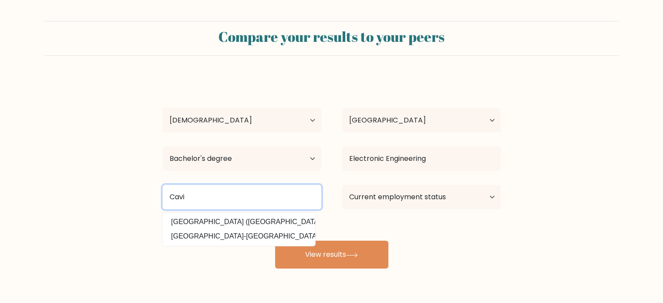
type input "Cavi"
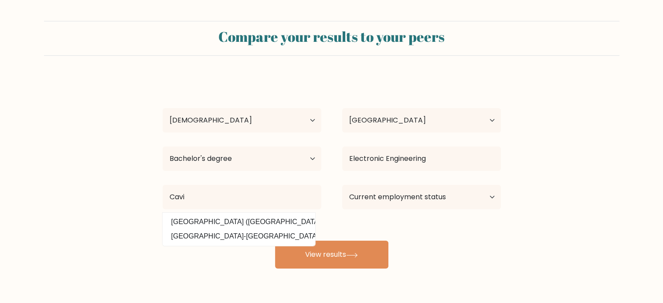
click at [275, 214] on datalist "[GEOGRAPHIC_DATA] ([GEOGRAPHIC_DATA]) [GEOGRAPHIC_DATA]-[GEOGRAPHIC_DATA] ([GEO…" at bounding box center [239, 229] width 153 height 33
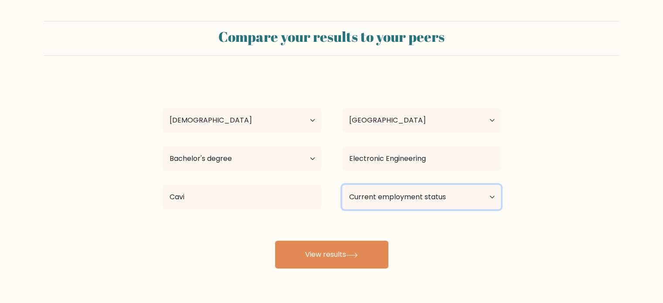
click at [383, 197] on select "Current employment status Employed Student Retired Other / prefer not to answer" at bounding box center [421, 197] width 159 height 24
select select "other"
click at [342, 185] on select "Current employment status Employed Student Retired Other / prefer not to answer" at bounding box center [421, 197] width 159 height 24
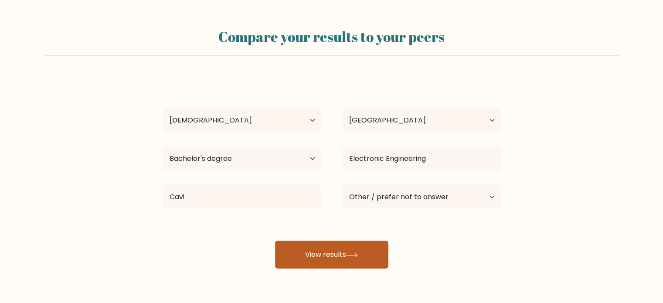
click at [341, 251] on button "View results" at bounding box center [331, 255] width 113 height 28
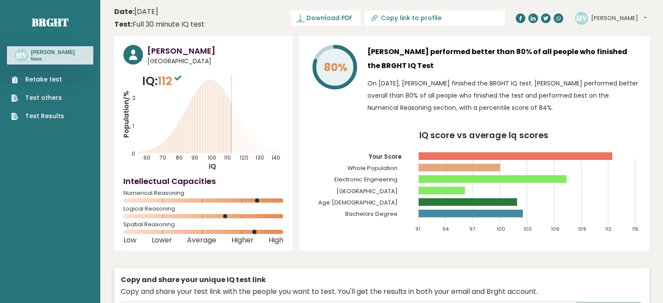
click at [352, 22] on span "Download PDF" at bounding box center [328, 18] width 45 height 9
